Goal: Task Accomplishment & Management: Manage account settings

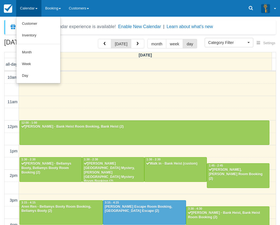
select select
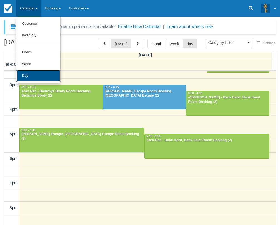
click at [26, 76] on link "Day" at bounding box center [38, 76] width 44 height 12
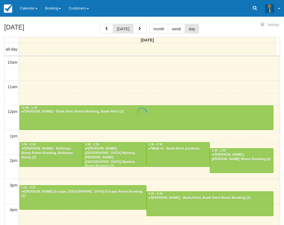
select select
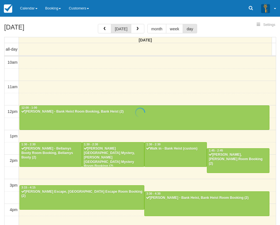
scroll to position [137, 0]
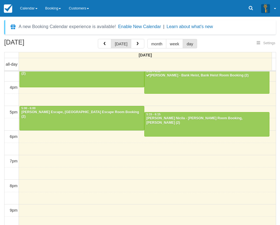
select select
click at [29, 5] on link "Calendar" at bounding box center [28, 8] width 25 height 17
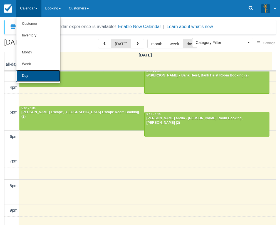
click at [36, 75] on link "Day" at bounding box center [38, 76] width 44 height 12
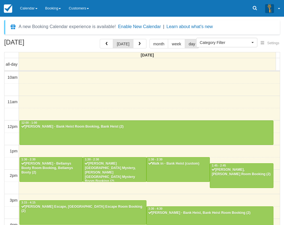
select select
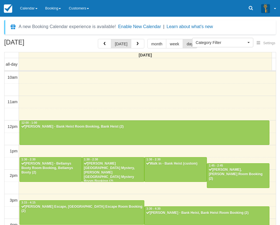
scroll to position [137, 0]
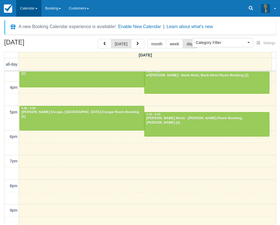
click at [29, 9] on link "Calendar" at bounding box center [28, 8] width 25 height 17
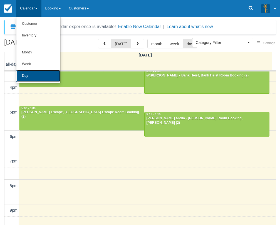
click at [28, 75] on link "Day" at bounding box center [38, 76] width 44 height 12
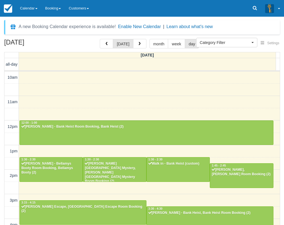
select select
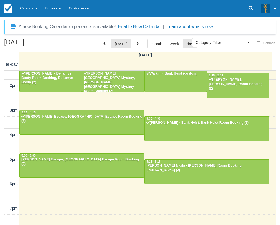
scroll to position [109, 0]
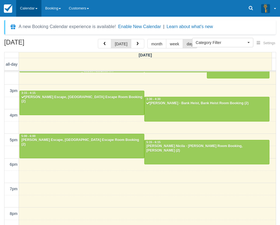
click at [21, 7] on link "Calendar" at bounding box center [28, 8] width 25 height 17
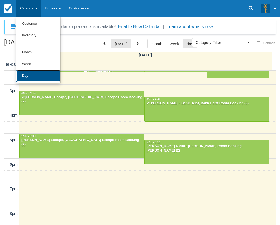
click at [31, 74] on link "Day" at bounding box center [38, 76] width 44 height 12
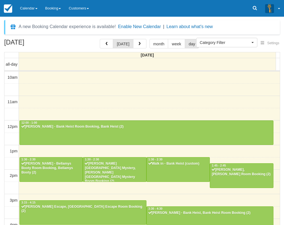
select select
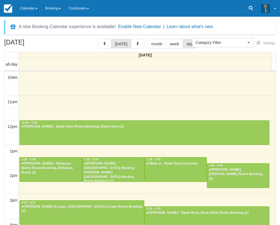
scroll to position [137, 0]
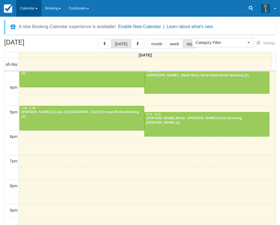
click at [32, 7] on link "Calendar" at bounding box center [28, 8] width 25 height 17
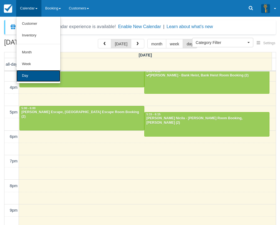
click at [47, 77] on link "Day" at bounding box center [38, 76] width 44 height 12
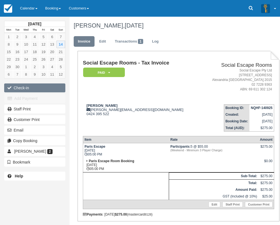
click at [47, 90] on button "Check-in" at bounding box center [34, 87] width 61 height 9
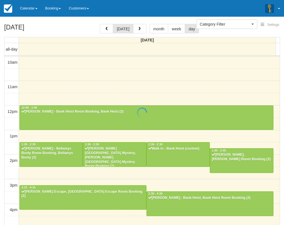
select select
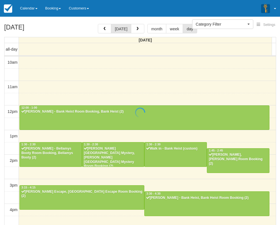
scroll to position [137, 0]
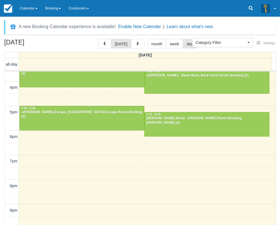
click at [3, 142] on div "September 14, 2025 today month week day Sunday all-day 10am 11am 12pm 1pm 2pm 3…" at bounding box center [140, 140] width 280 height 202
click at [31, 7] on link "Calendar" at bounding box center [28, 8] width 25 height 17
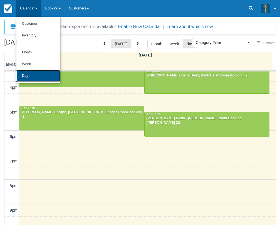
click at [35, 76] on link "Day" at bounding box center [38, 76] width 44 height 12
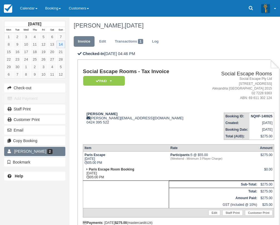
click at [41, 155] on link "Kasey baker 2" at bounding box center [34, 151] width 61 height 9
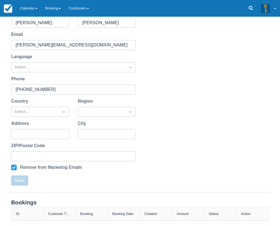
scroll to position [131, 0]
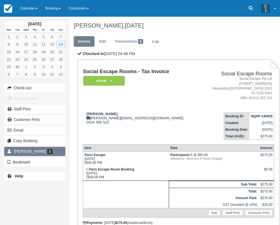
click at [35, 152] on span "[PERSON_NAME]" at bounding box center [30, 151] width 32 height 4
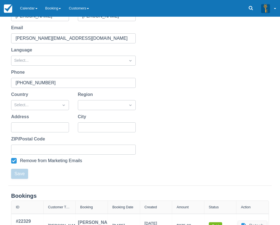
scroll to position [131, 0]
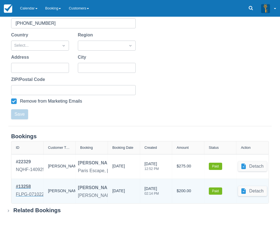
click at [32, 192] on div "FLPG-071022" at bounding box center [30, 194] width 28 height 7
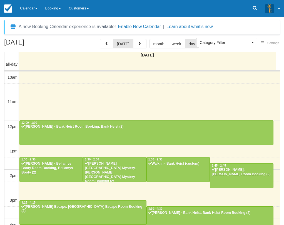
select select
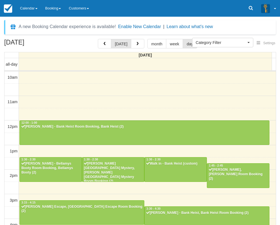
scroll to position [137, 0]
